Goal: Task Accomplishment & Management: Use online tool/utility

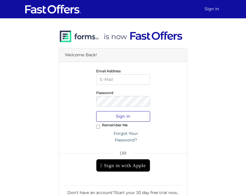
type input "[PERSON_NAME][EMAIL_ADDRESS][DOMAIN_NAME]"
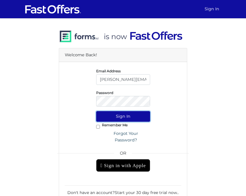
click at [125, 119] on button "Sign In" at bounding box center [123, 116] width 54 height 11
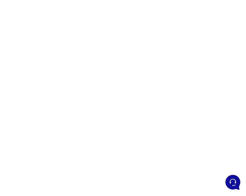
scroll to position [38, 0]
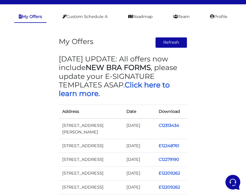
scroll to position [27, 0]
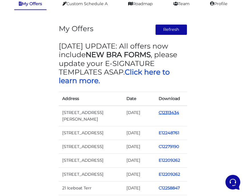
click at [167, 112] on link "C12313434" at bounding box center [169, 112] width 21 height 5
